Goal: Check status: Check status

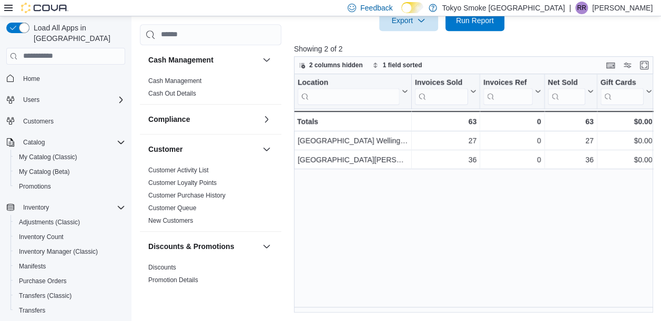
scroll to position [0, 143]
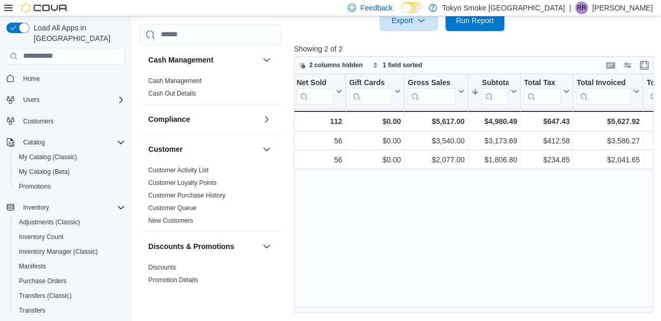
scroll to position [0, 255]
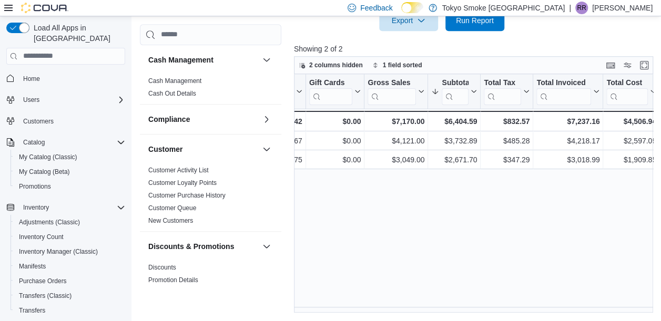
scroll to position [0, 314]
